Goal: Navigation & Orientation: Find specific page/section

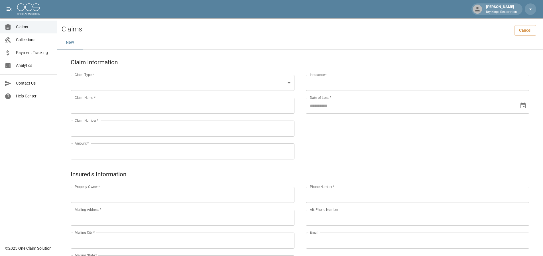
click at [25, 43] on span "Collections" at bounding box center [34, 40] width 36 height 6
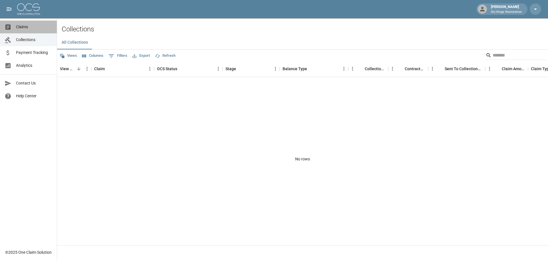
click at [25, 29] on span "Claims" at bounding box center [34, 27] width 36 height 6
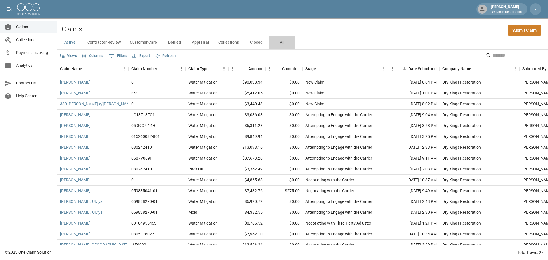
click at [284, 44] on button "All" at bounding box center [282, 43] width 26 height 14
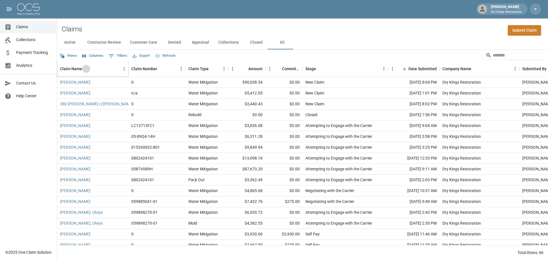
click at [82, 70] on button "Sort" at bounding box center [86, 69] width 8 height 8
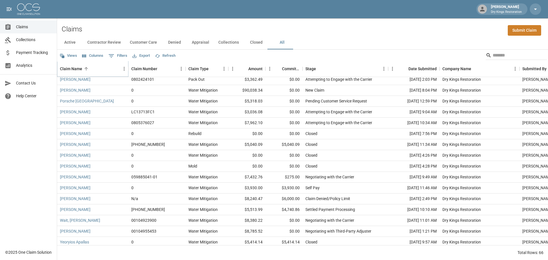
scroll to position [552, 0]
